Goal: Transaction & Acquisition: Purchase product/service

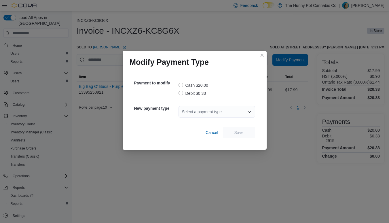
click at [181, 94] on label "Debit $0.33" at bounding box center [193, 93] width 28 height 7
click at [202, 109] on div "Select a payment type" at bounding box center [217, 112] width 77 height 12
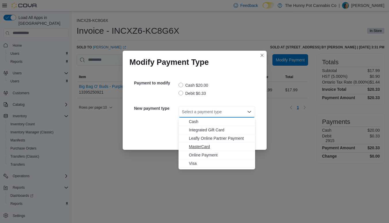
click at [199, 148] on span "MasterCard" at bounding box center [220, 147] width 63 height 6
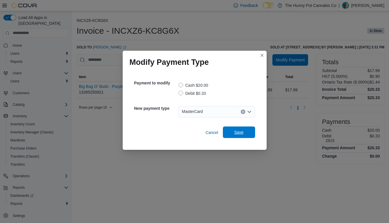
click at [239, 136] on span "Save" at bounding box center [239, 133] width 25 height 12
